Goal: Check status: Check status

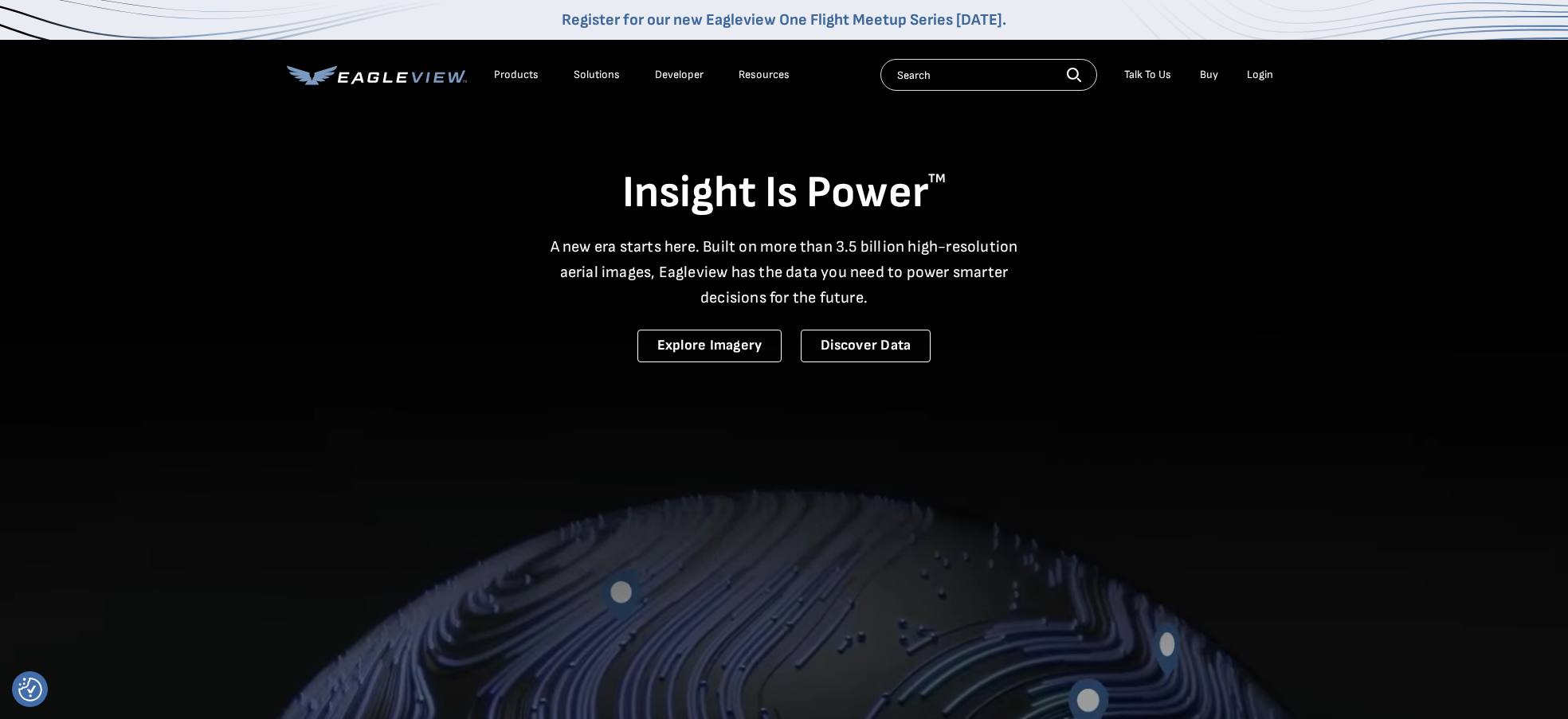
click at [1255, 74] on div "Login" at bounding box center [1260, 75] width 26 height 14
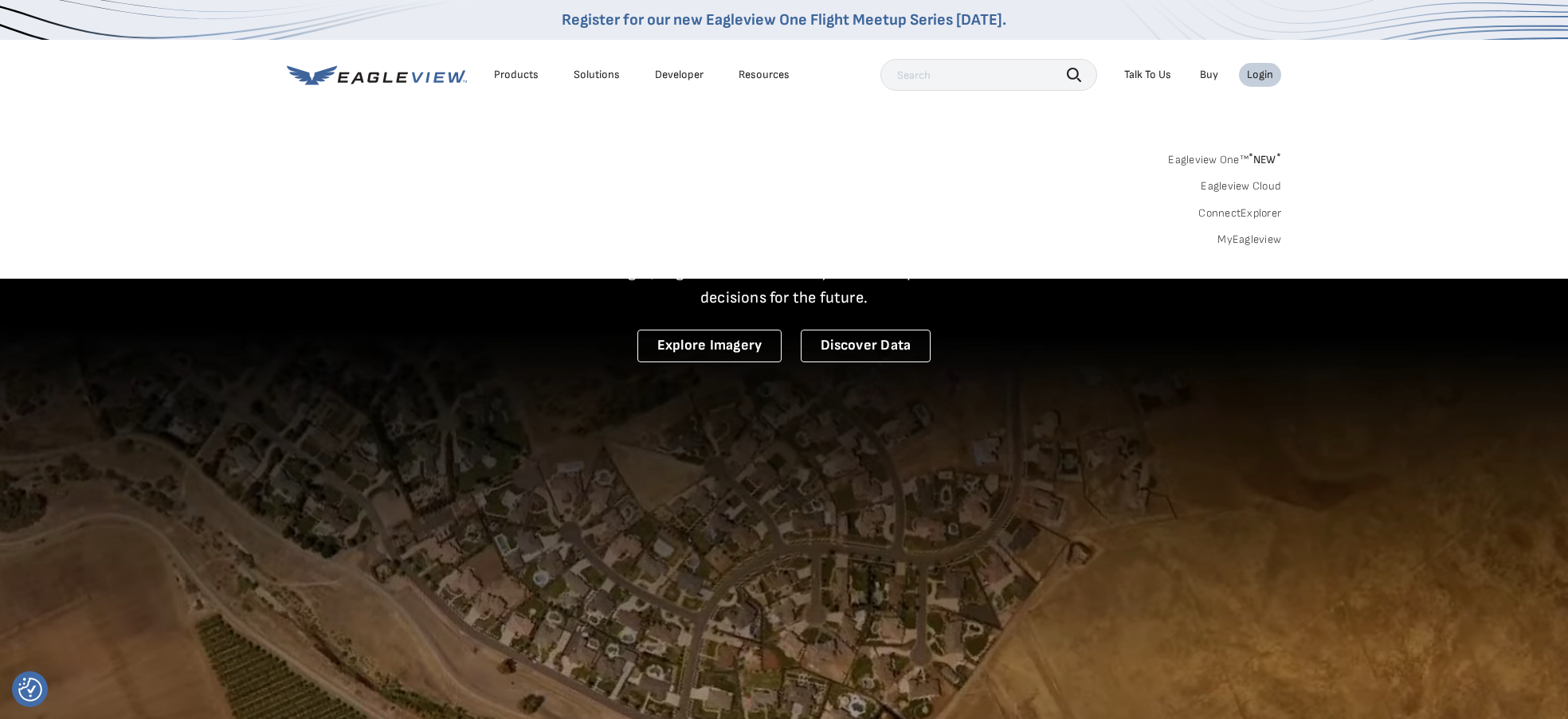
click at [1261, 237] on link "MyEagleview" at bounding box center [1249, 239] width 64 height 14
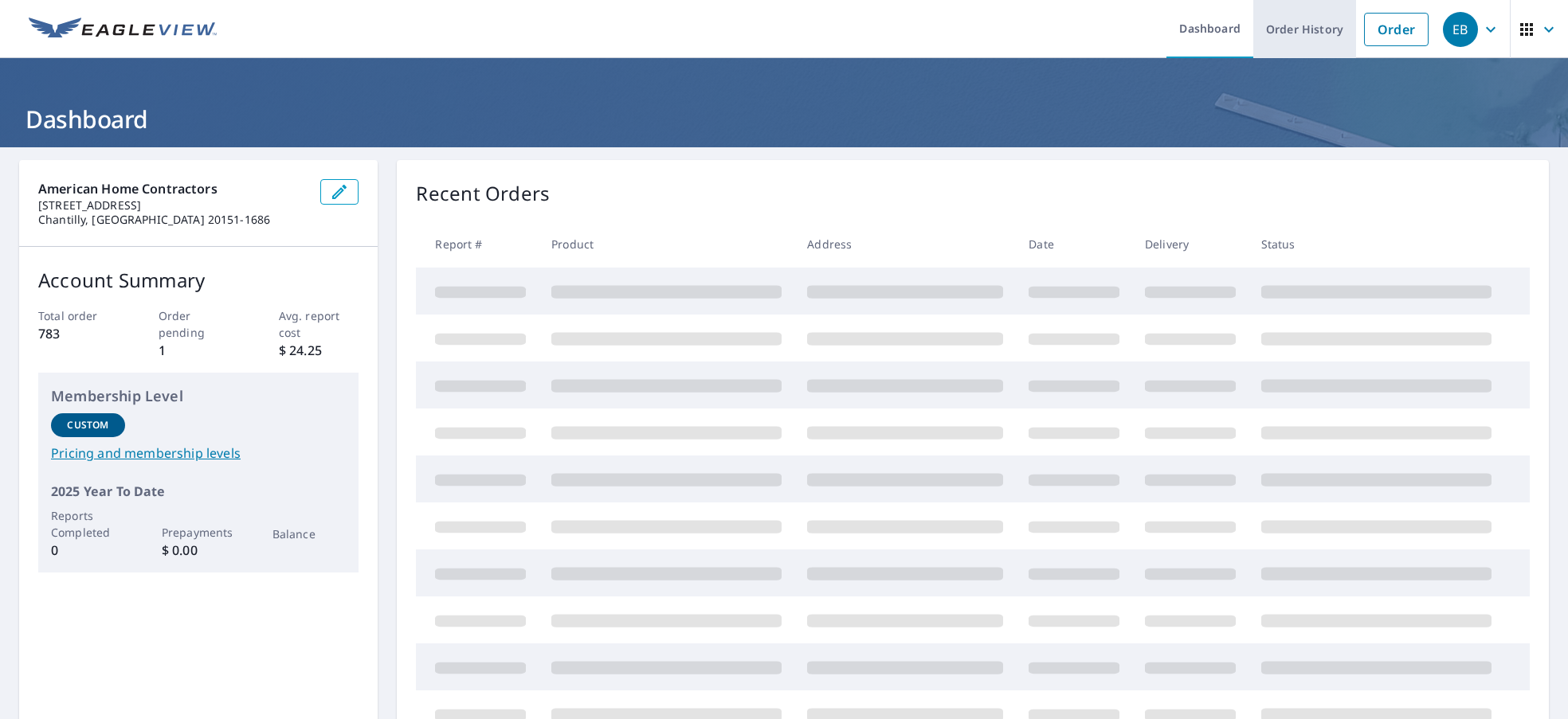
click at [1284, 31] on link "Order History" at bounding box center [1304, 29] width 103 height 58
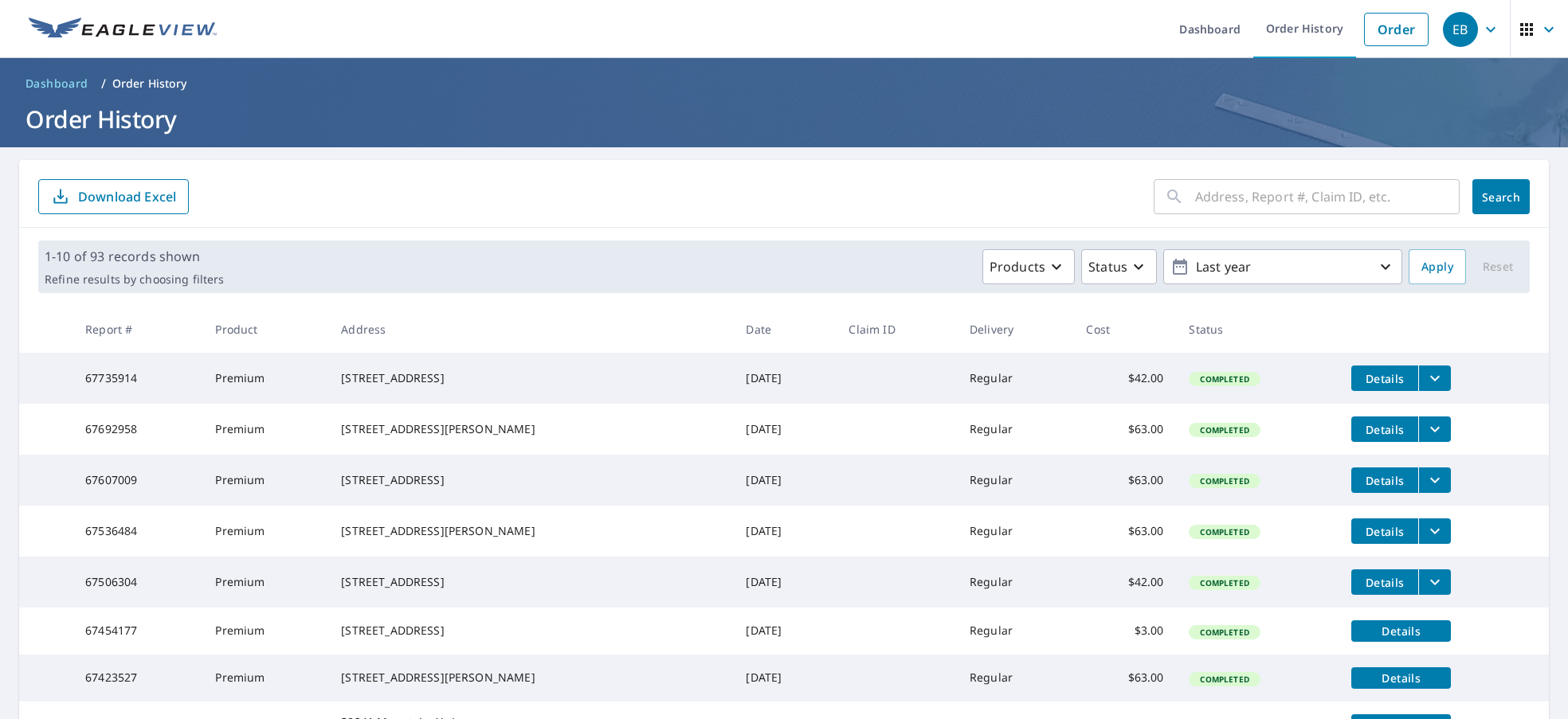
click at [1247, 192] on input "text" at bounding box center [1327, 196] width 264 height 45
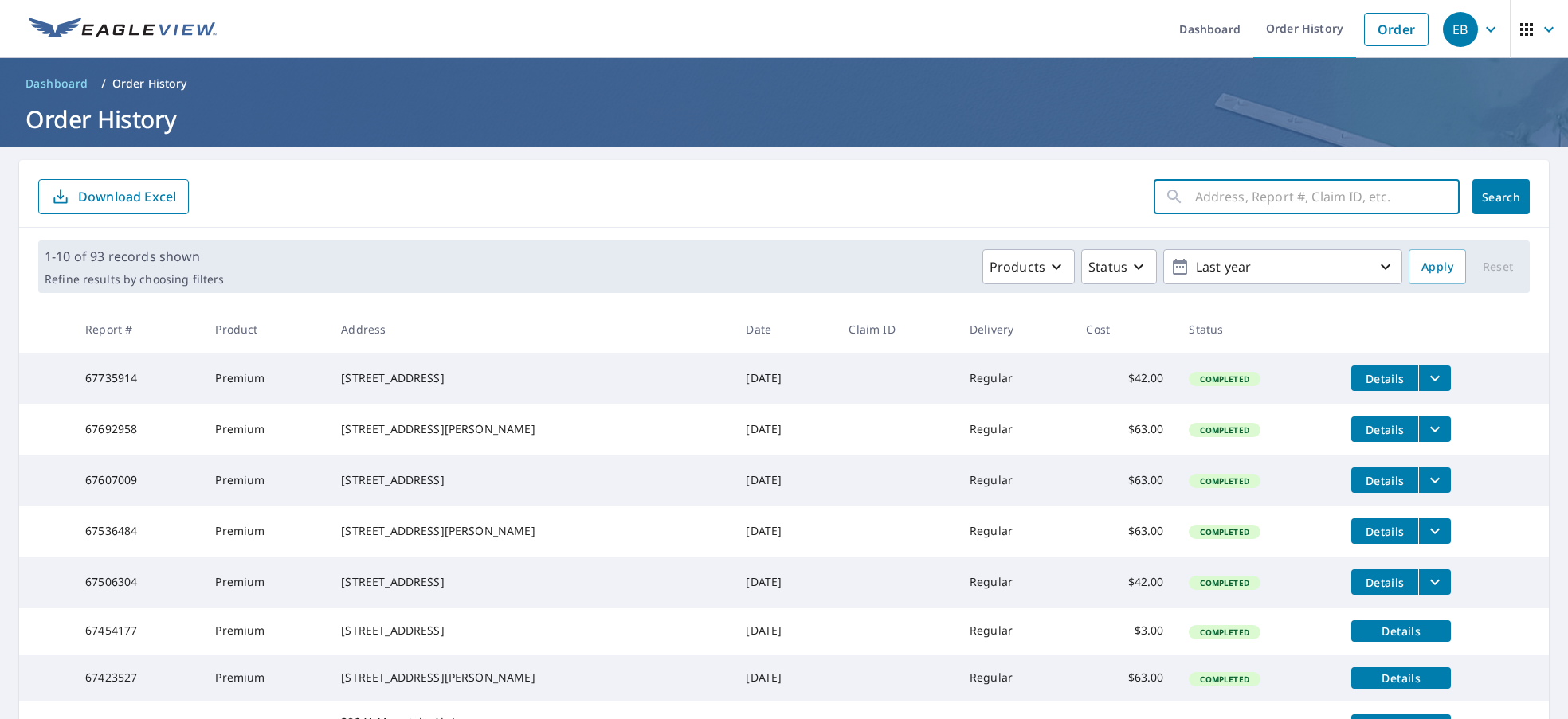
paste input "14018 [PERSON_NAME]"
type input "14018 [PERSON_NAME]"
click button "Search" at bounding box center [1501, 196] width 58 height 35
